Goal: Task Accomplishment & Management: Complete application form

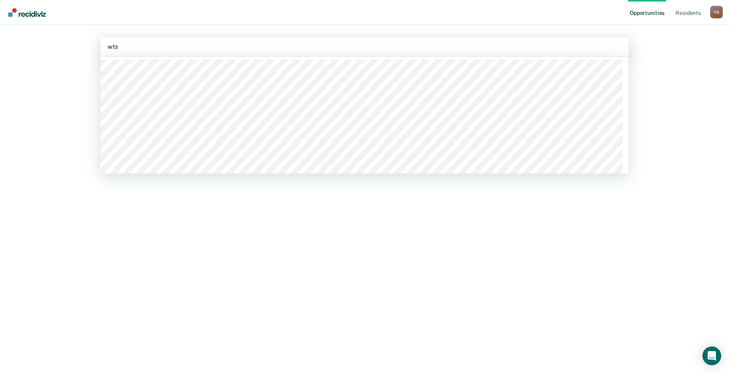
type input "wtsp"
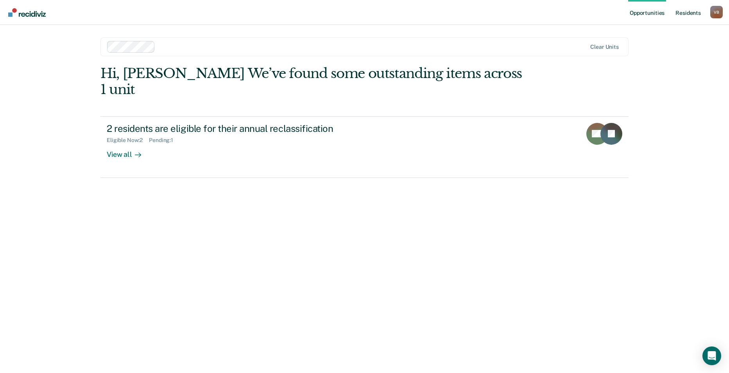
click at [679, 13] on link "Resident s" at bounding box center [687, 12] width 29 height 25
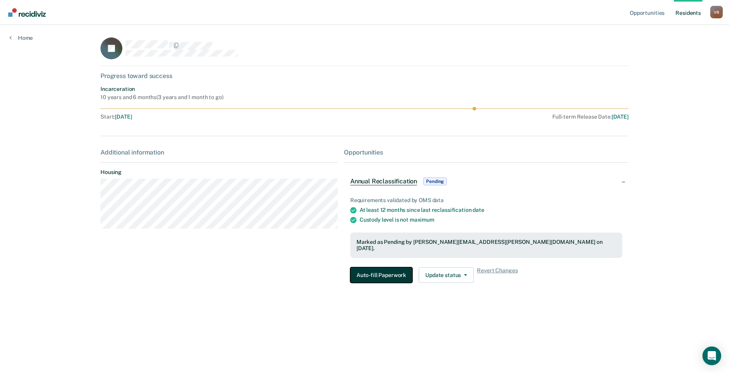
click at [374, 268] on button "Auto-fill Paperwork" at bounding box center [381, 276] width 62 height 16
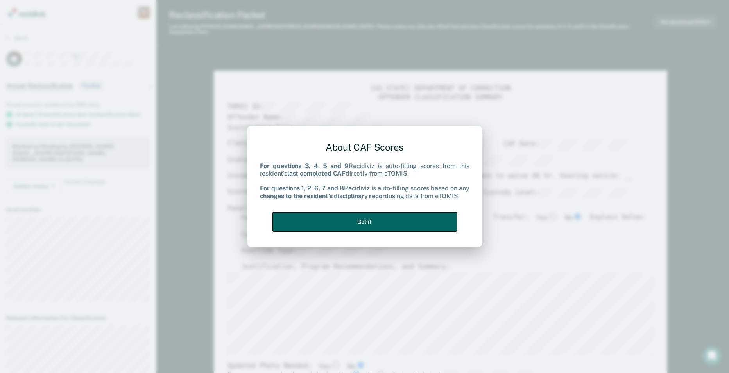
click at [386, 214] on button "Got it" at bounding box center [364, 222] width 184 height 19
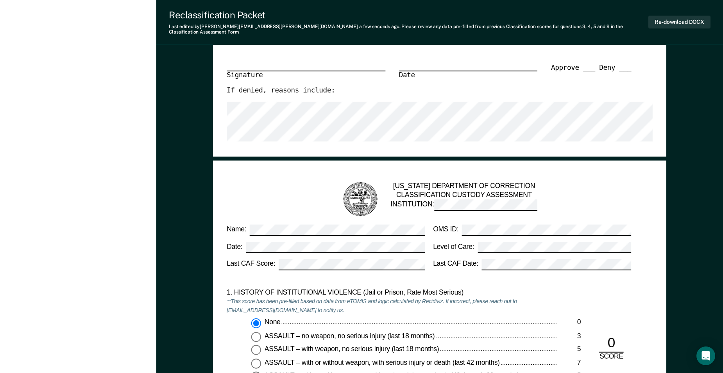
scroll to position [507, 0]
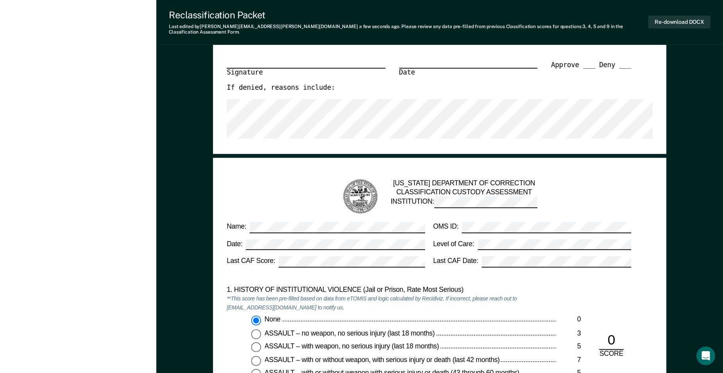
click at [600, 286] on div "1. HISTORY OF INSTITUTIONAL VIOLENCE (Jail or Prison, Rate Most Serious) **This…" at bounding box center [440, 346] width 426 height 120
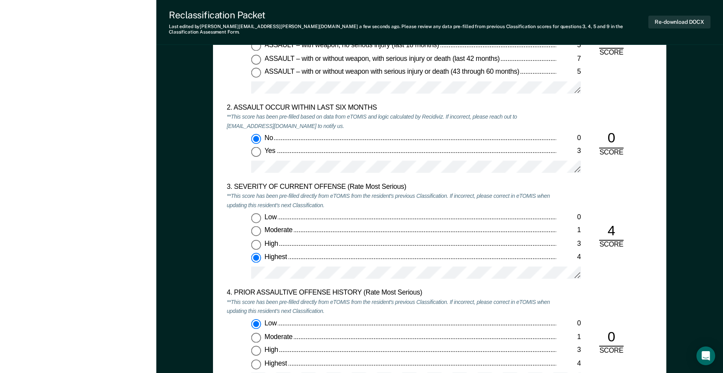
scroll to position [817, 0]
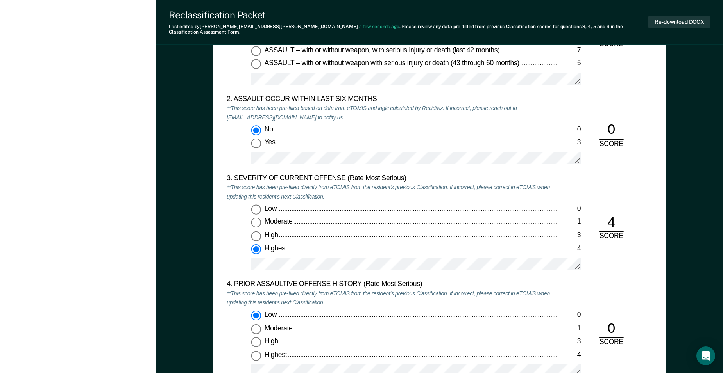
click at [624, 267] on div "3. SEVERITY OF CURRENT OFFENSE (Rate Most Serious) **This score has been pre-fi…" at bounding box center [440, 228] width 426 height 106
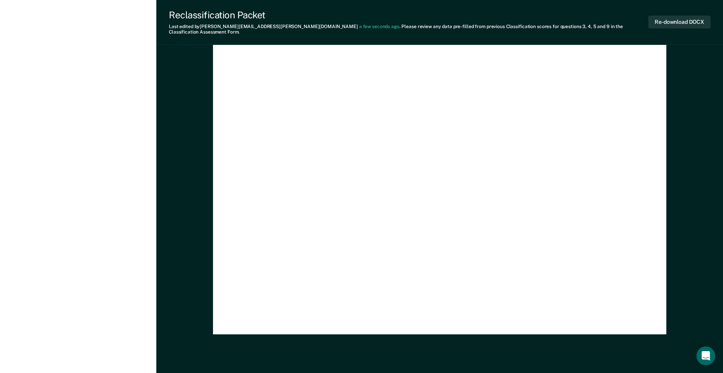
scroll to position [2192, 0]
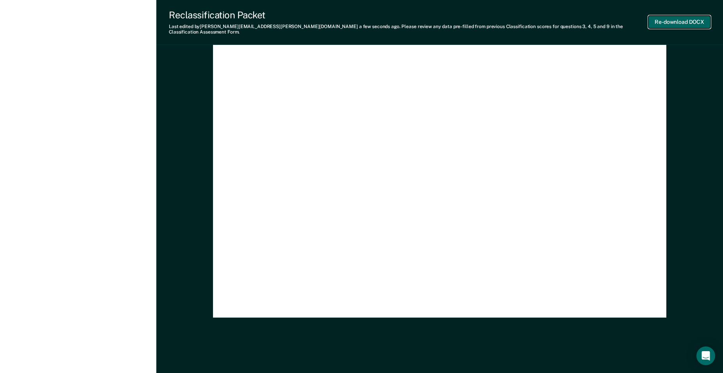
click at [682, 19] on button "Re-download DOCX" at bounding box center [679, 22] width 62 height 13
type textarea "x"
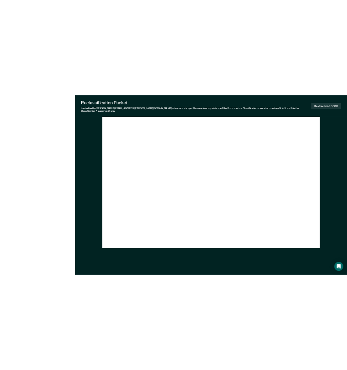
scroll to position [0, 0]
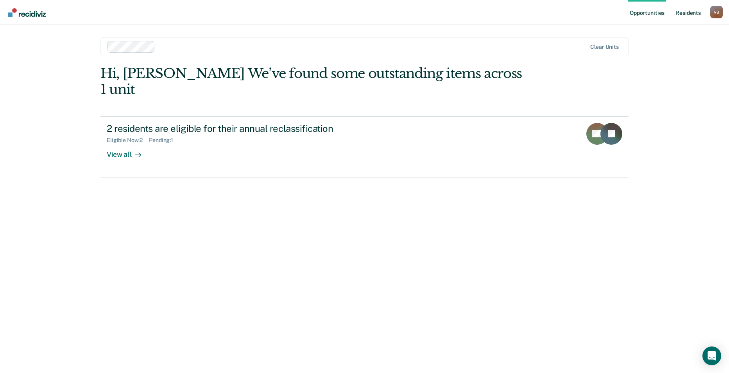
click at [352, 12] on link "Resident s" at bounding box center [687, 12] width 29 height 25
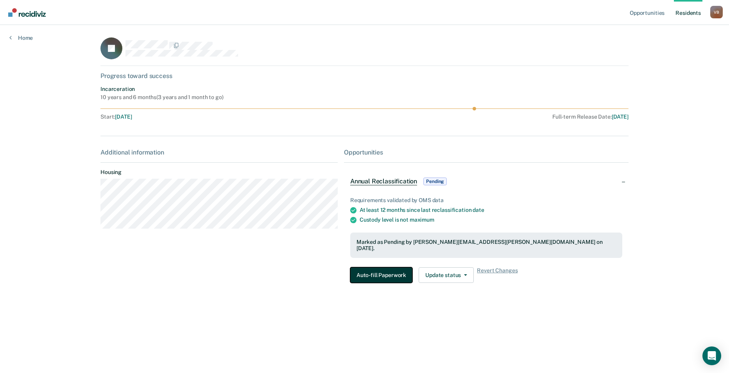
click at [352, 268] on button "Auto-fill Paperwork" at bounding box center [381, 276] width 62 height 16
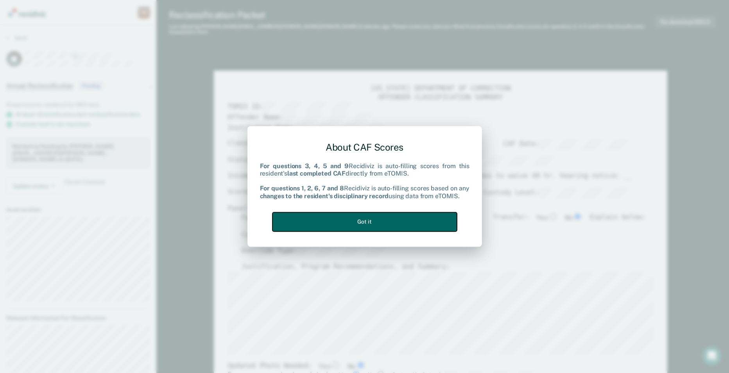
click at [352, 220] on button "Got it" at bounding box center [364, 222] width 184 height 19
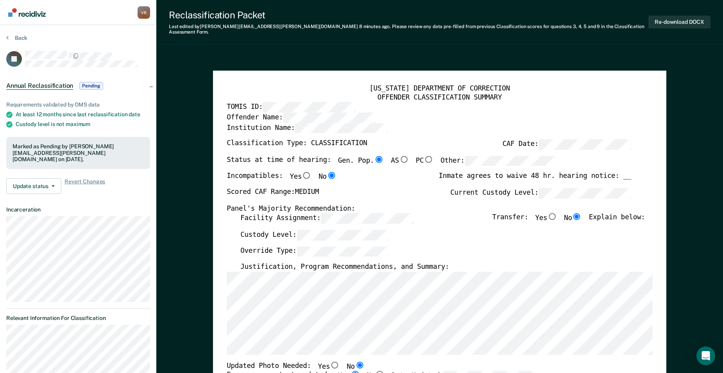
type textarea "x"
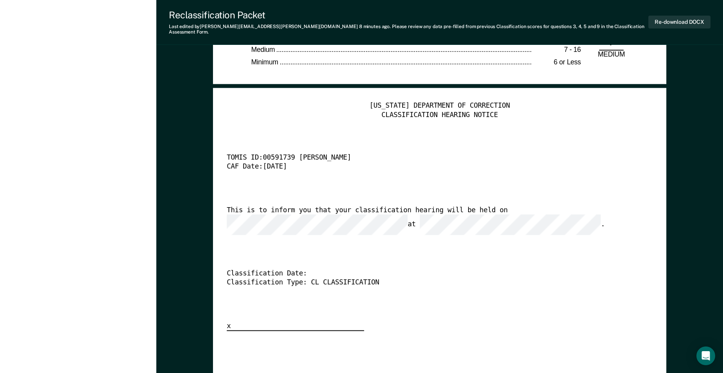
scroll to position [1846, 0]
